Goal: Task Accomplishment & Management: Manage account settings

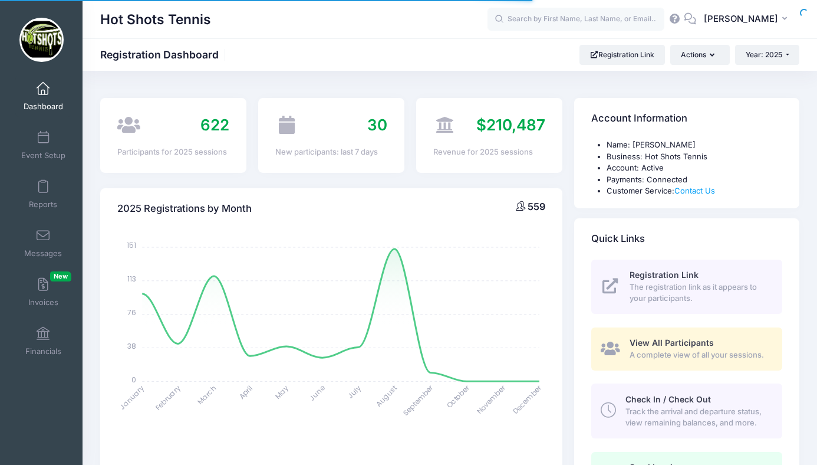
select select
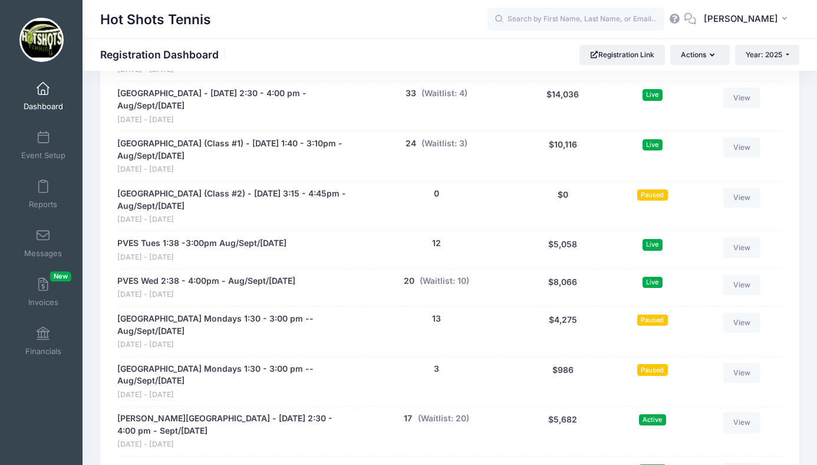
scroll to position [2406, 0]
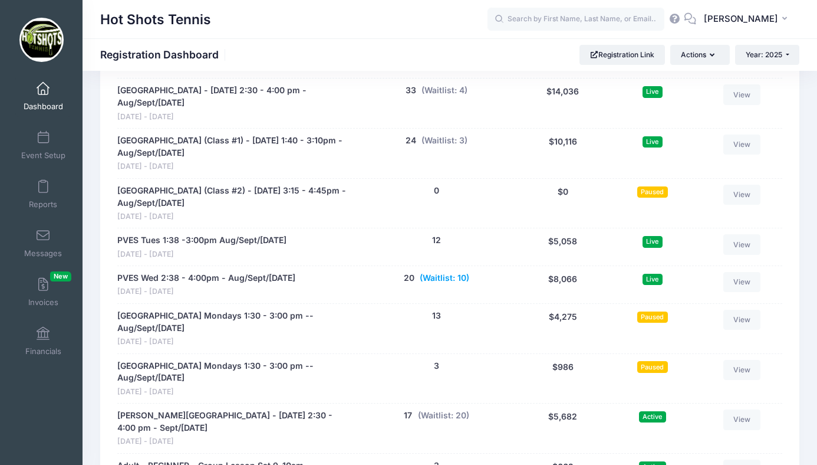
click at [450, 272] on button "(Waitlist: 10)" at bounding box center [445, 278] width 50 height 12
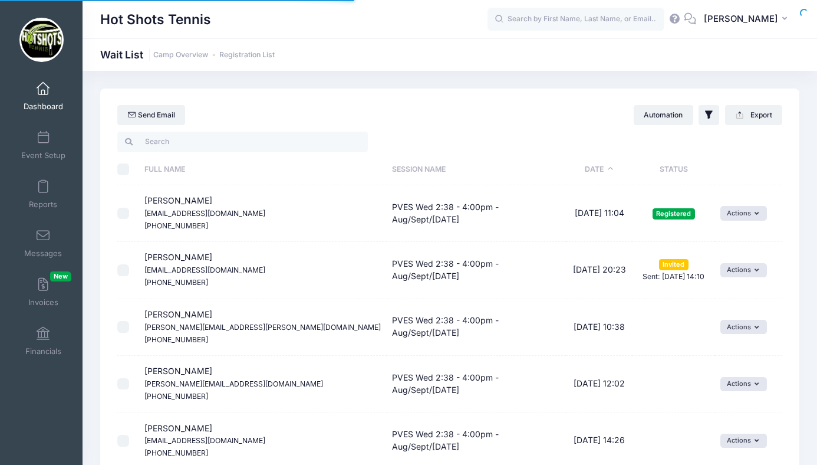
select select "50"
click at [43, 91] on span at bounding box center [43, 89] width 0 height 13
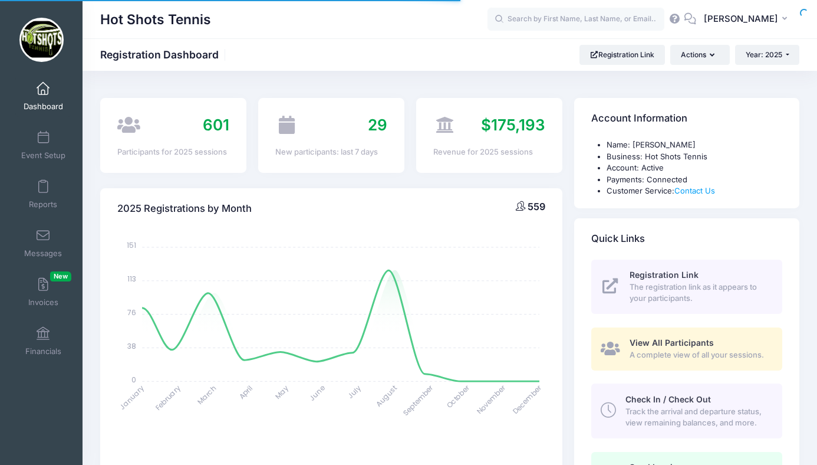
select select
